Goal: Information Seeking & Learning: Find specific fact

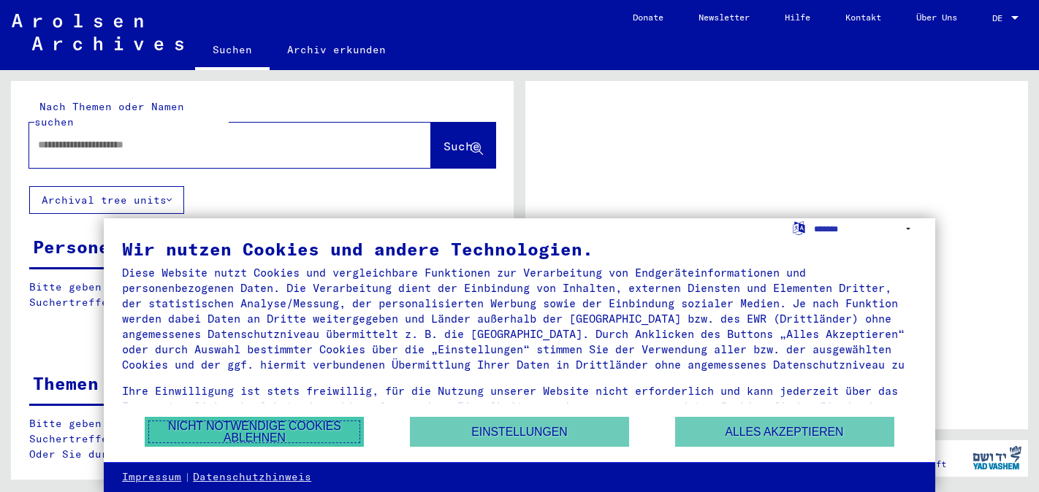
click at [264, 440] on button "Nicht notwendige Cookies ablehnen" at bounding box center [254, 432] width 219 height 30
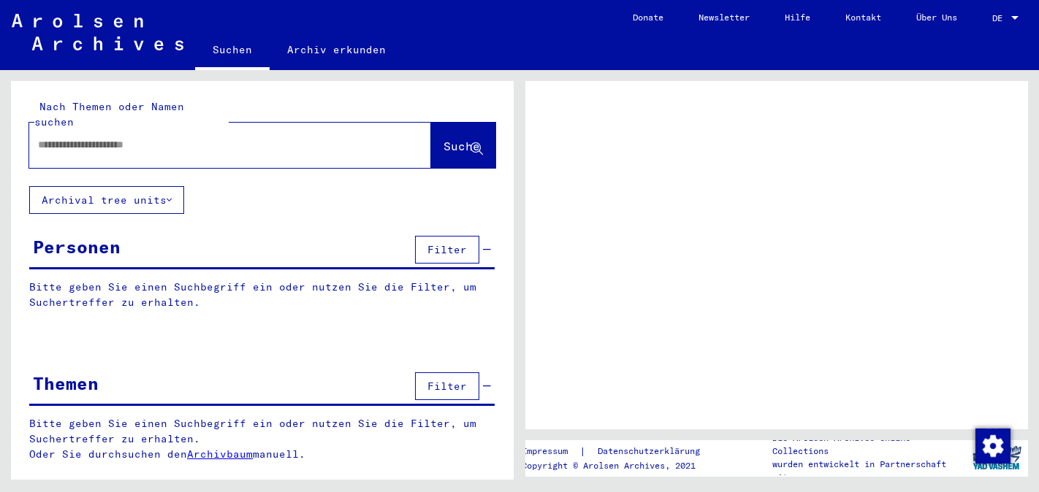
click at [85, 137] on input "text" at bounding box center [217, 144] width 358 height 15
type input "**********"
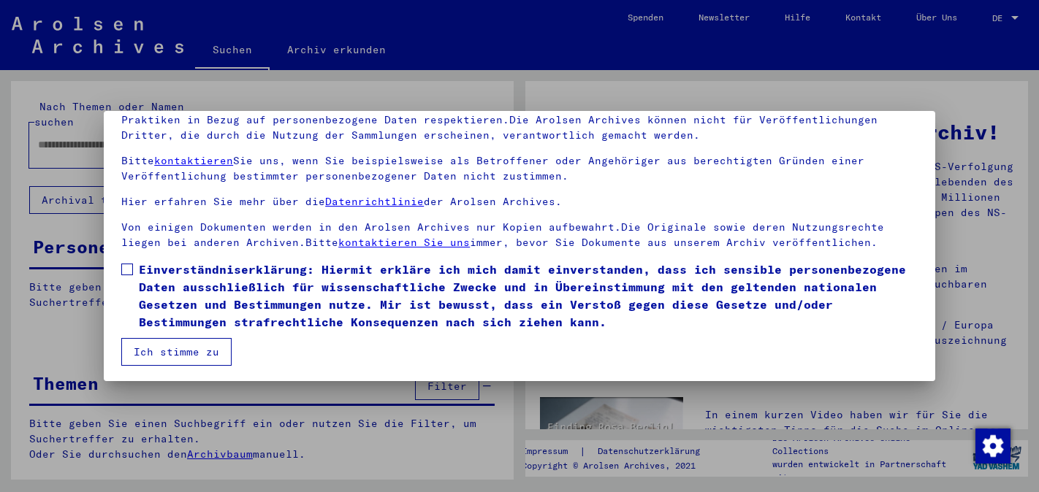
scroll to position [122, 0]
click at [131, 267] on span at bounding box center [127, 268] width 12 height 12
click at [180, 346] on button "Ich stimme zu" at bounding box center [176, 351] width 110 height 28
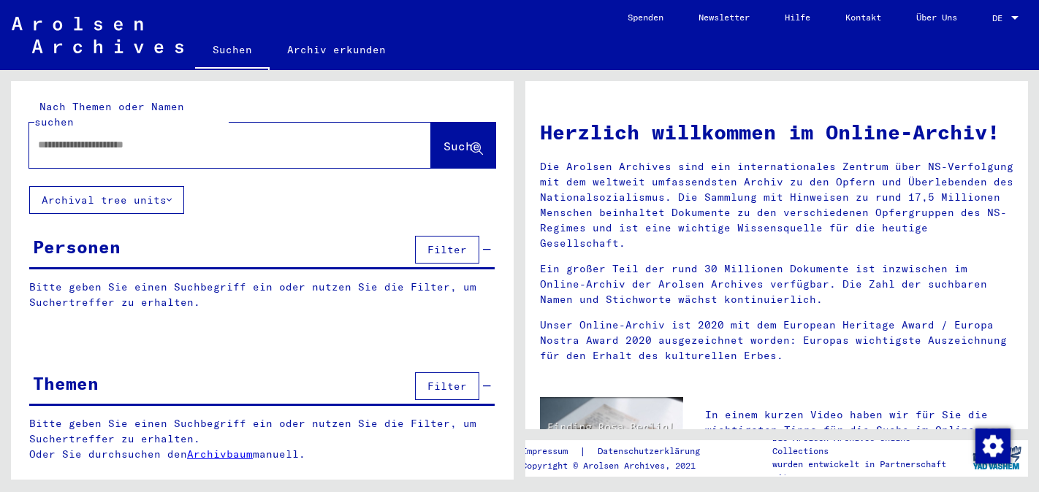
click at [85, 137] on input "text" at bounding box center [212, 144] width 349 height 15
click at [443, 139] on span "Suche" at bounding box center [461, 146] width 37 height 15
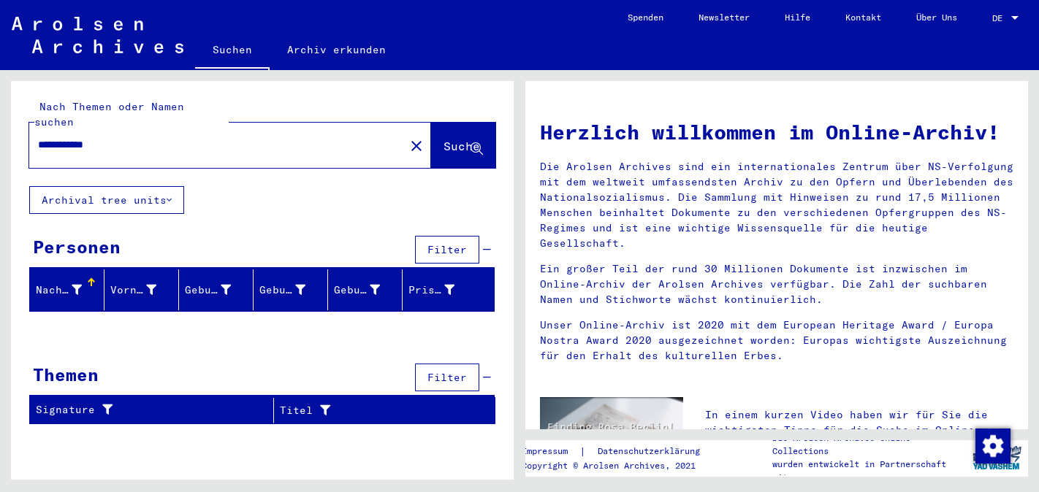
drag, startPoint x: 131, startPoint y: 133, endPoint x: 34, endPoint y: 121, distance: 97.9
click at [34, 129] on div "**********" at bounding box center [208, 145] width 358 height 33
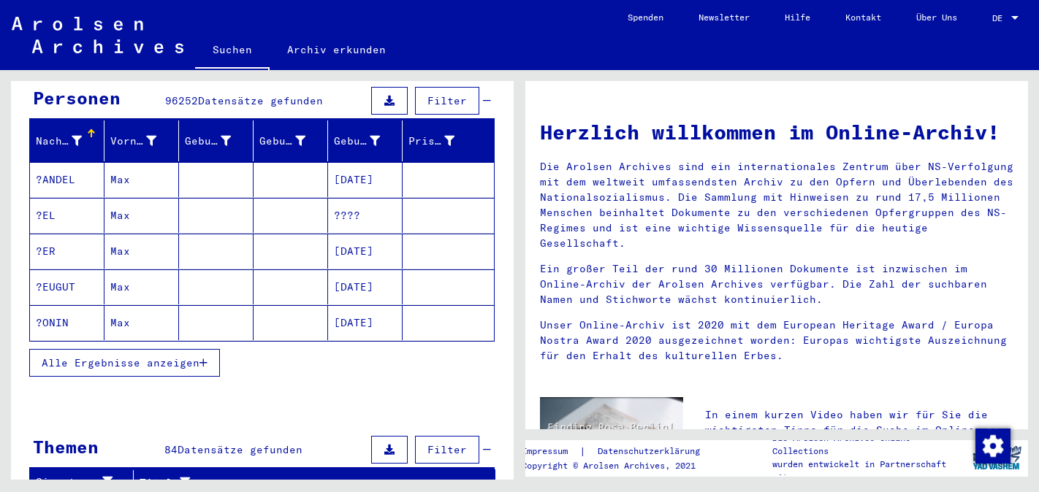
scroll to position [79, 0]
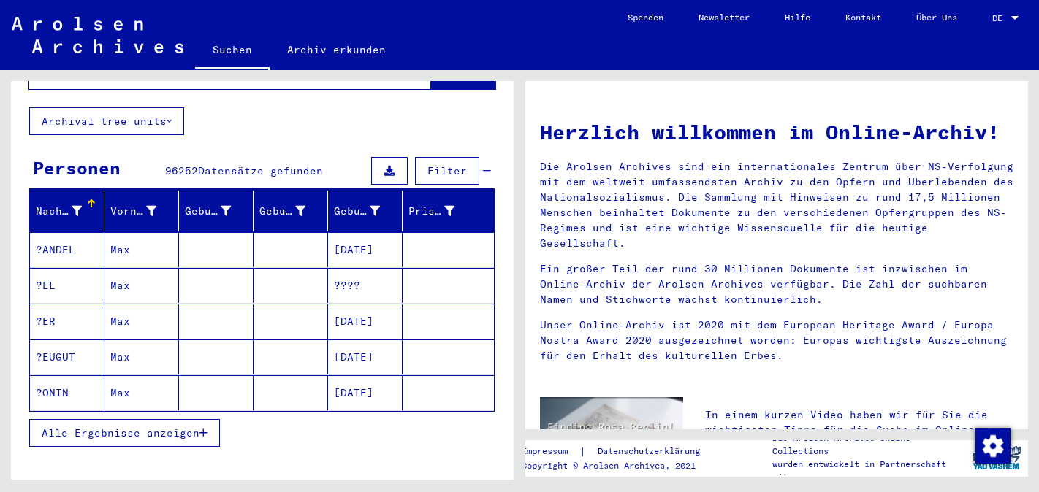
click at [49, 204] on div "Nachname" at bounding box center [59, 211] width 46 height 15
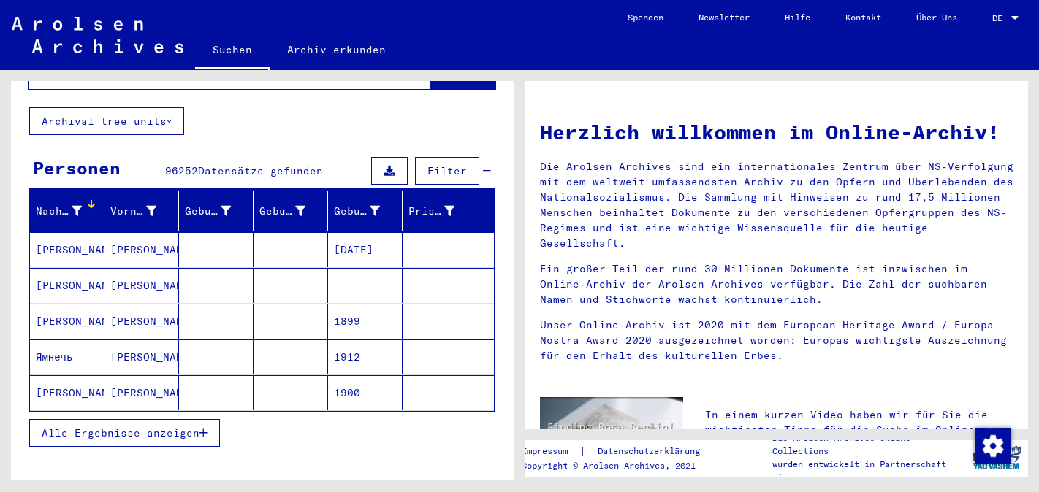
click at [49, 204] on div "Nachname" at bounding box center [59, 211] width 46 height 15
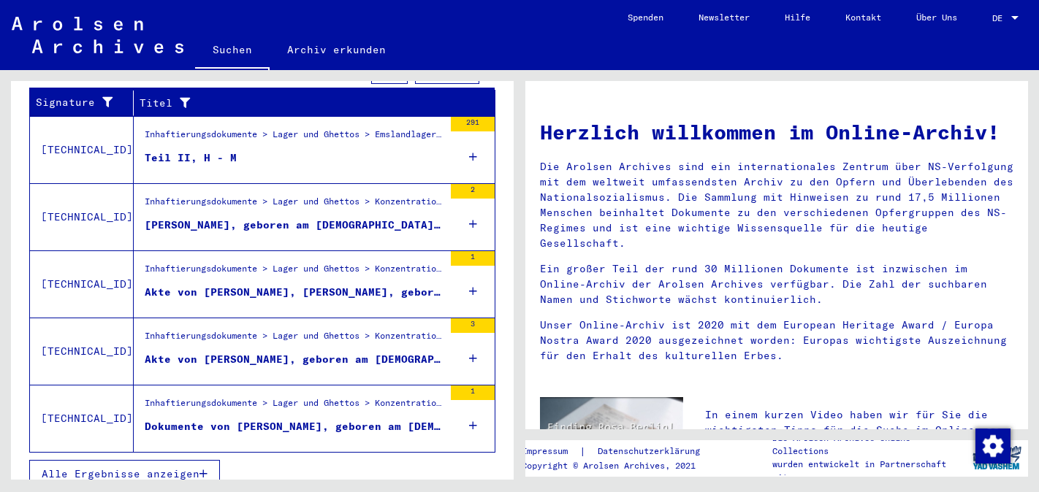
scroll to position [529, 0]
click at [257, 218] on div "[PERSON_NAME], geboren am [DEMOGRAPHIC_DATA], geboren in [GEOGRAPHIC_DATA], [GE…" at bounding box center [294, 225] width 299 height 15
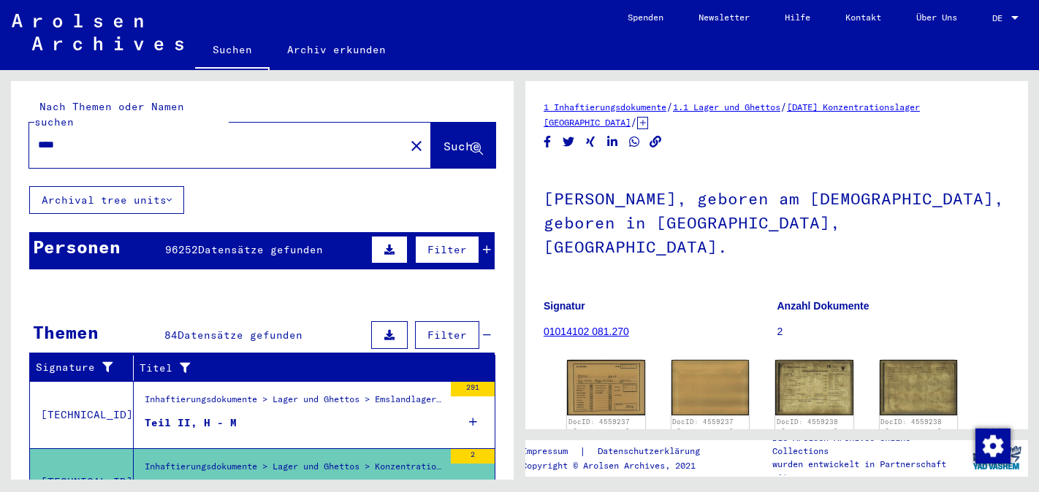
drag, startPoint x: 80, startPoint y: 129, endPoint x: 33, endPoint y: 129, distance: 47.5
click at [33, 129] on div "****" at bounding box center [212, 145] width 367 height 33
type input "******"
click at [443, 139] on span "Suche" at bounding box center [461, 146] width 37 height 15
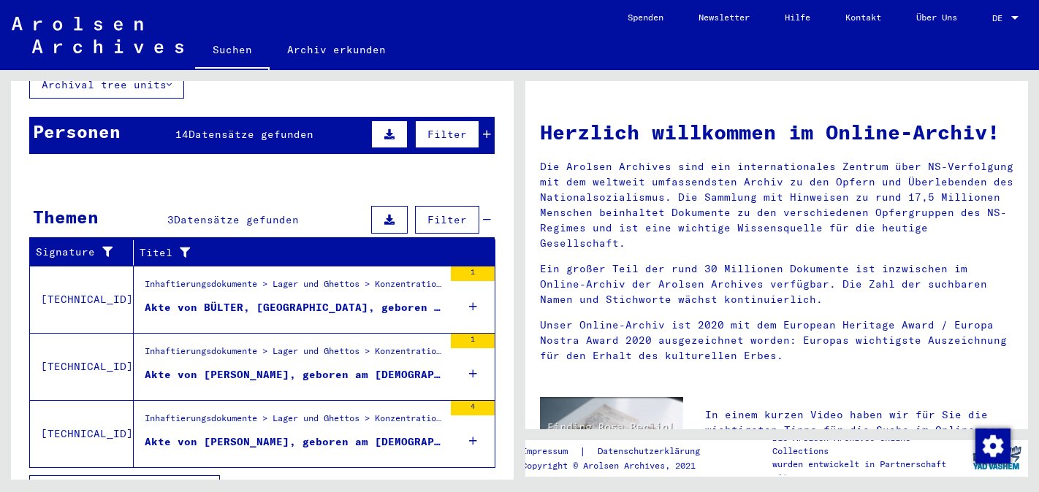
scroll to position [131, 0]
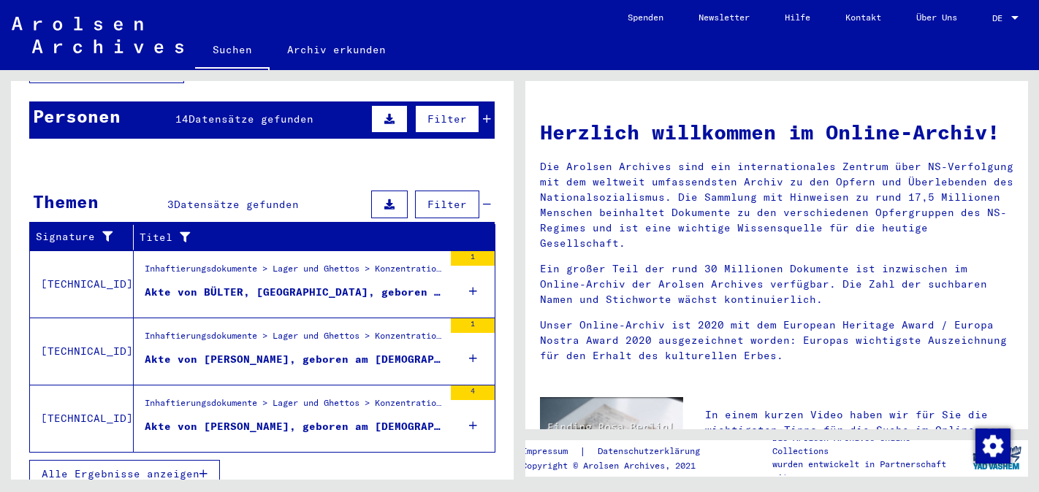
click at [228, 419] on div "Akte von [PERSON_NAME], geboren am [DEMOGRAPHIC_DATA], geboren in [GEOGRAPHIC_D…" at bounding box center [294, 426] width 299 height 15
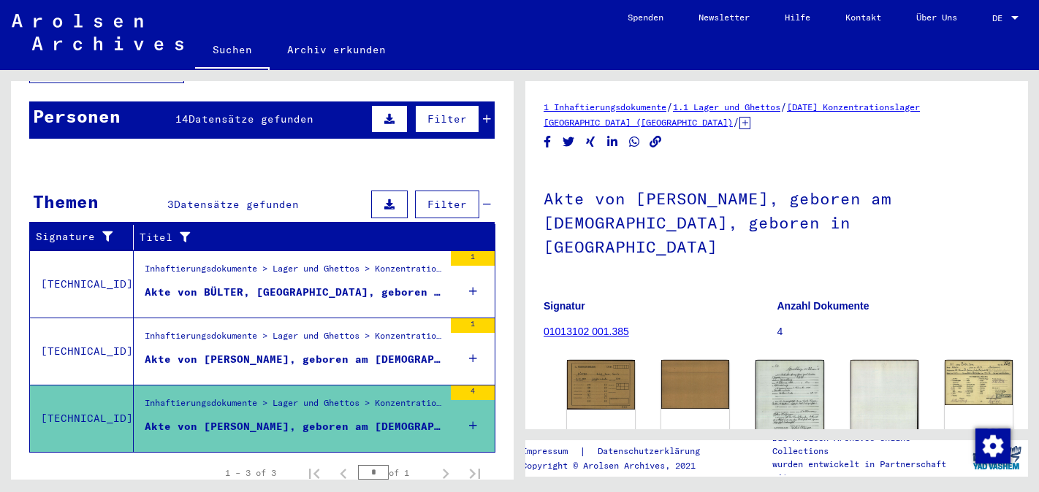
click at [242, 352] on div "Akte von [PERSON_NAME], geboren am [DEMOGRAPHIC_DATA], geboren in [GEOGRAPHIC_D…" at bounding box center [294, 359] width 299 height 15
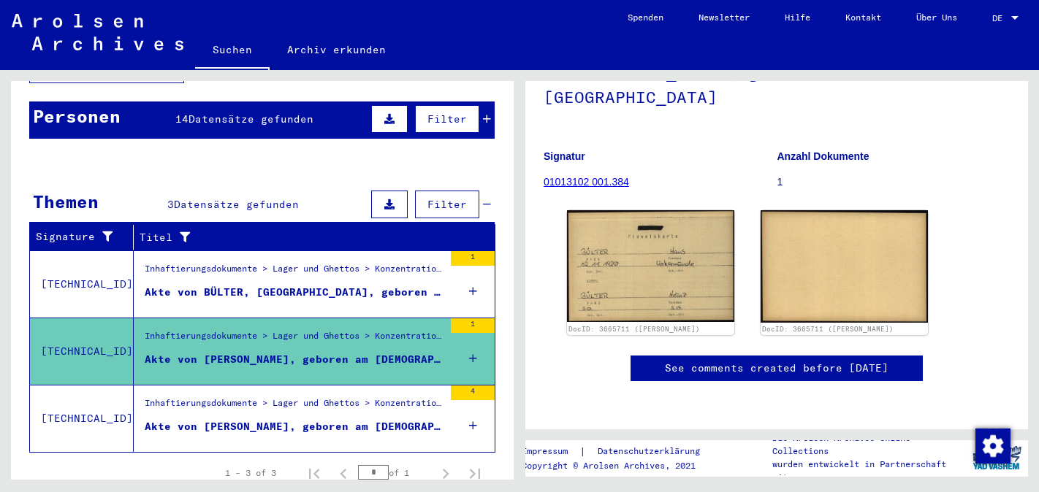
scroll to position [167, 0]
click at [286, 262] on div "Inhaftierungsdokumente > Lager und Ghettos > Konzentrationslager [GEOGRAPHIC_DA…" at bounding box center [294, 272] width 299 height 20
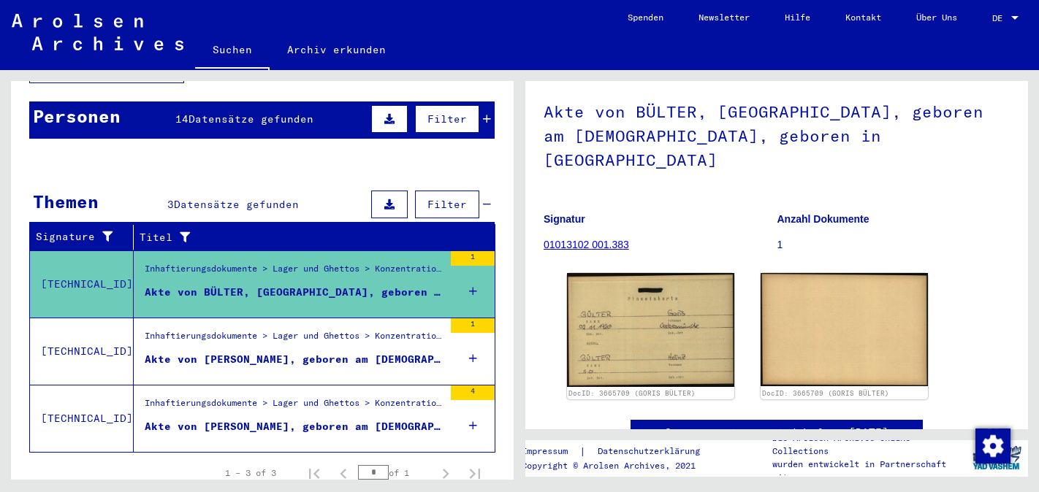
scroll to position [99, 0]
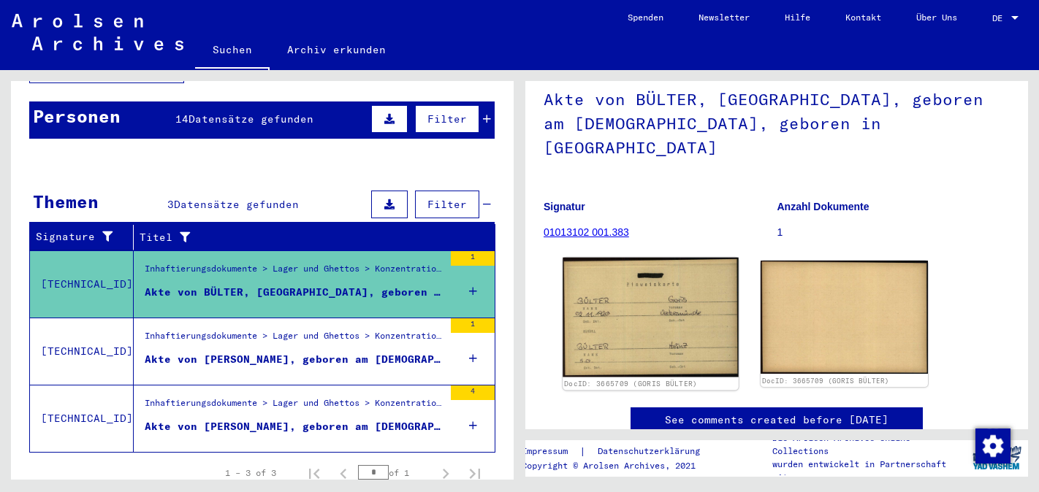
click at [659, 298] on img at bounding box center [649, 318] width 175 height 120
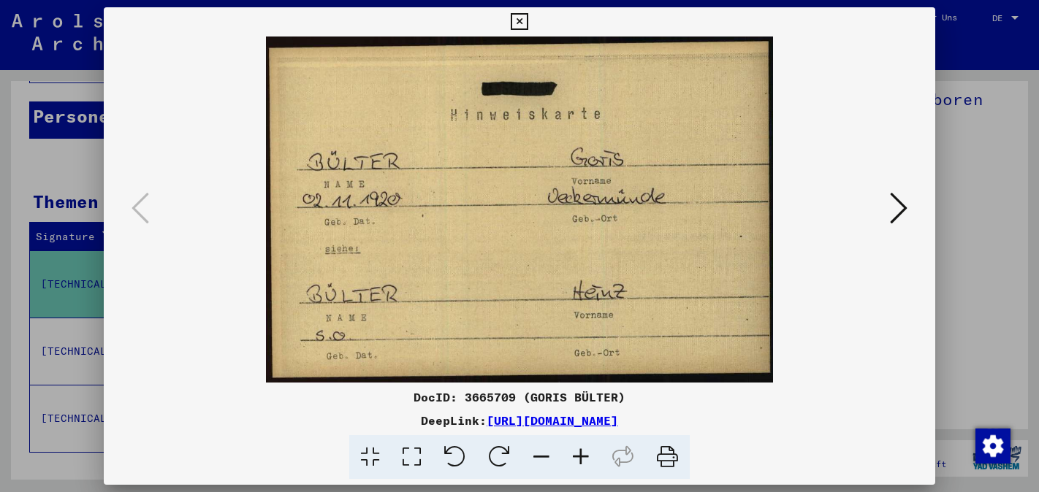
click at [904, 206] on icon at bounding box center [899, 208] width 18 height 35
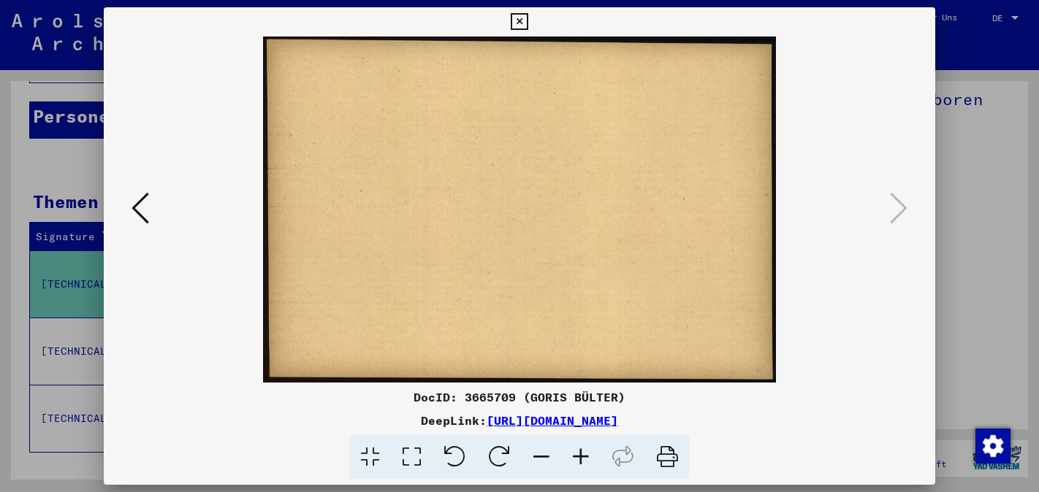
click at [519, 20] on icon at bounding box center [519, 22] width 17 height 18
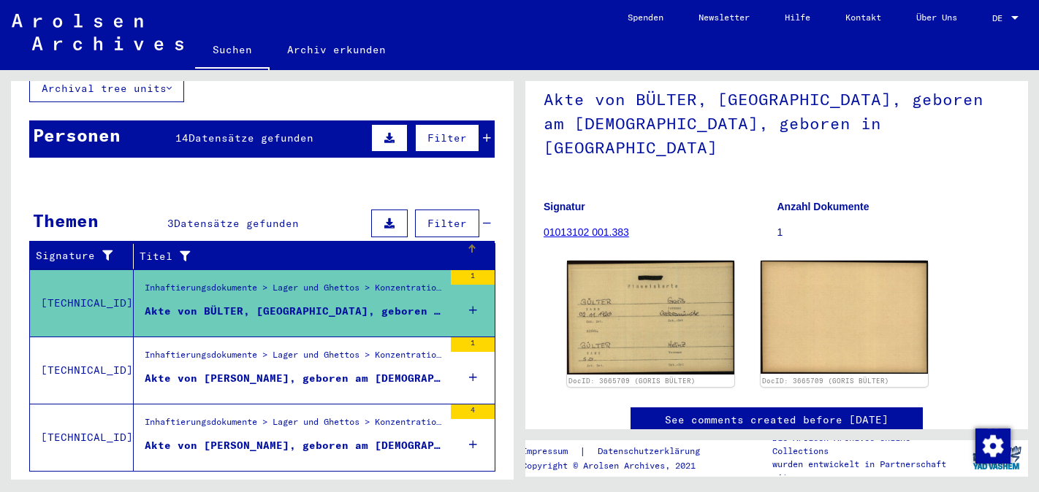
scroll to position [0, 0]
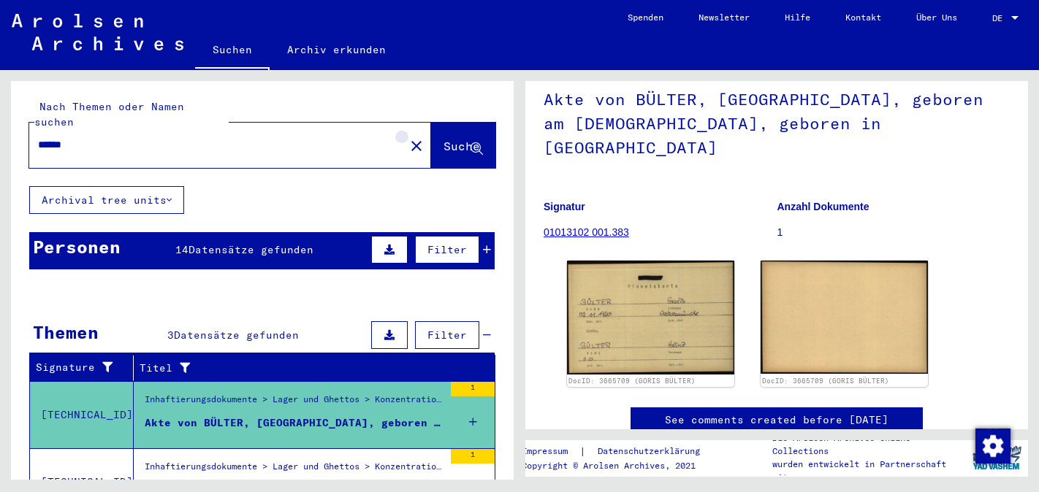
click at [408, 137] on mat-icon "close" at bounding box center [417, 146] width 18 height 18
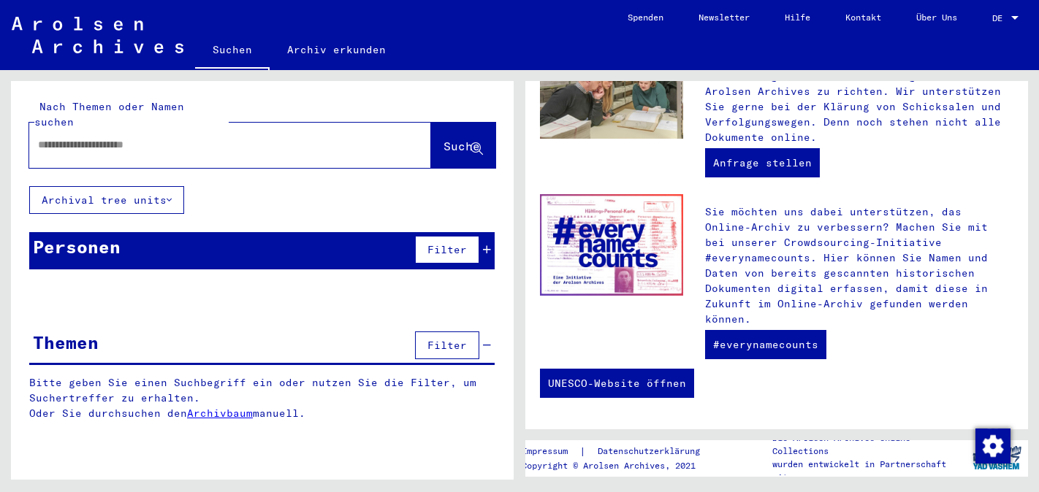
scroll to position [641, 0]
